Goal: Task Accomplishment & Management: Use online tool/utility

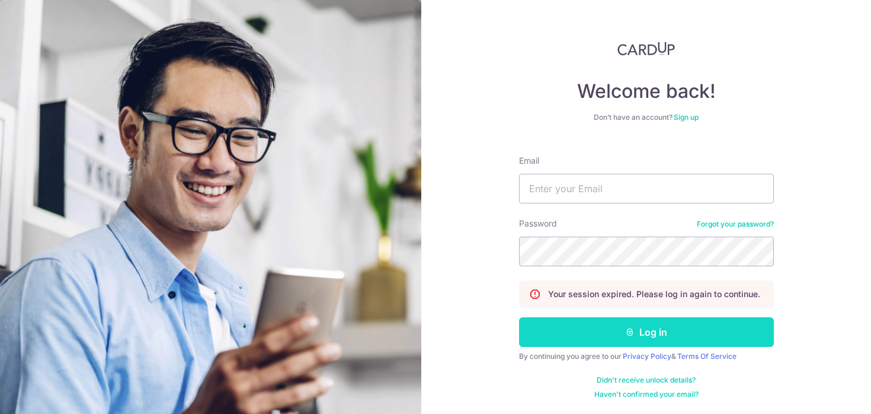
type input "[EMAIL_ADDRESS][DOMAIN_NAME]"
click at [630, 331] on icon "submit" at bounding box center [629, 331] width 9 height 9
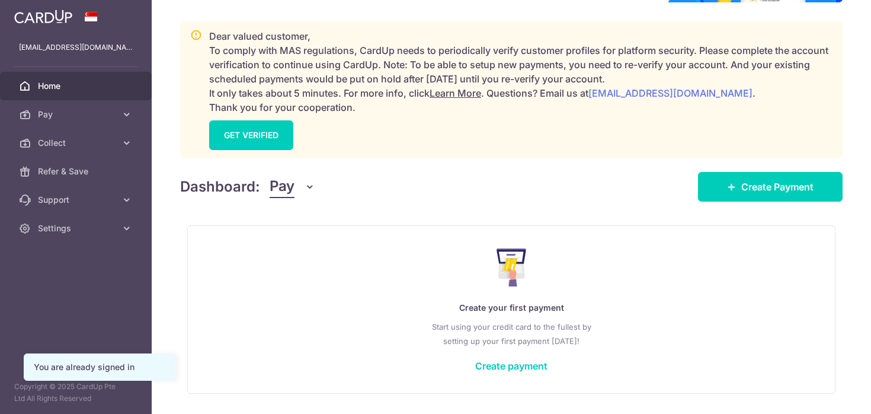
click at [290, 190] on span "Pay" at bounding box center [282, 186] width 25 height 23
click at [296, 249] on link "Collect" at bounding box center [331, 248] width 123 height 28
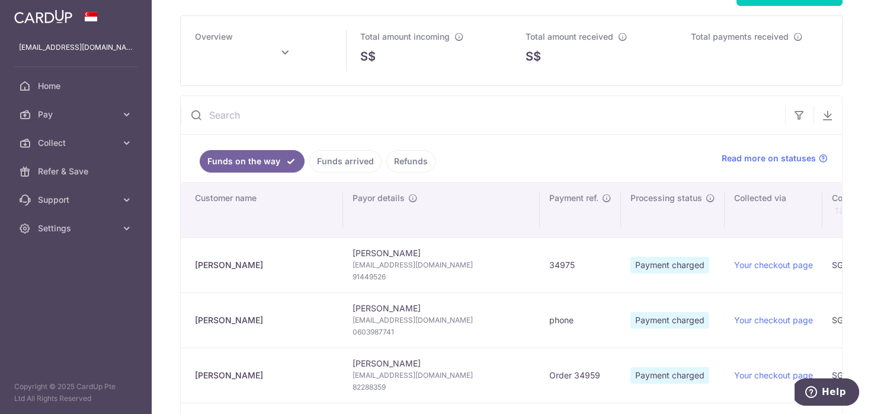
scroll to position [44, 0]
type input "[DATE]"
